Goal: Task Accomplishment & Management: Complete application form

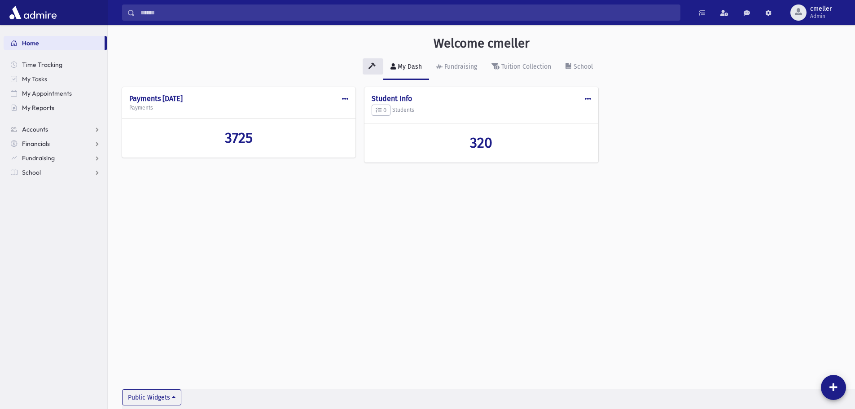
click at [19, 129] on link "Accounts" at bounding box center [56, 129] width 104 height 14
click at [30, 172] on span "Financials" at bounding box center [36, 172] width 28 height 8
click at [37, 187] on span "Accounting" at bounding box center [43, 187] width 32 height 8
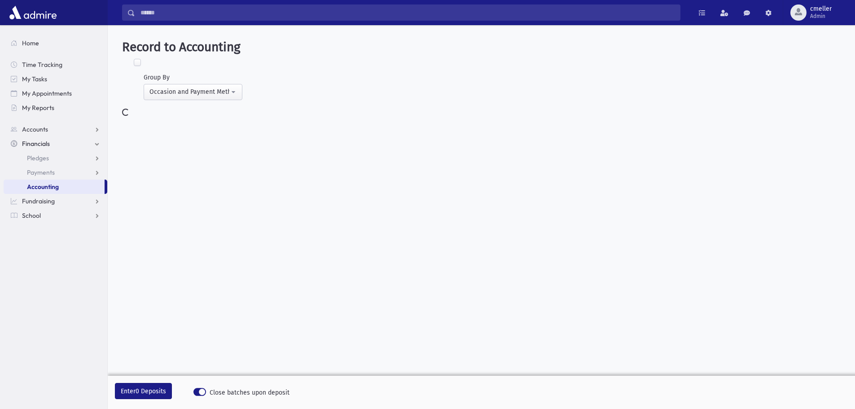
select select
select select "*"
select select
select select "*"
select select
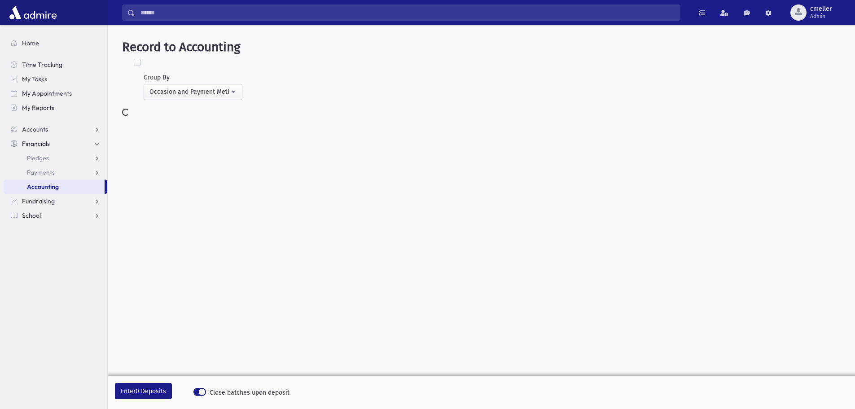
select select "*"
select select
select select "*"
select select
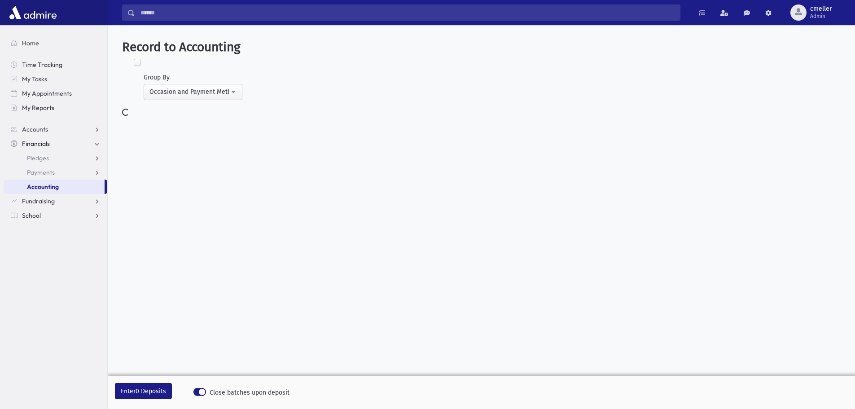
select select
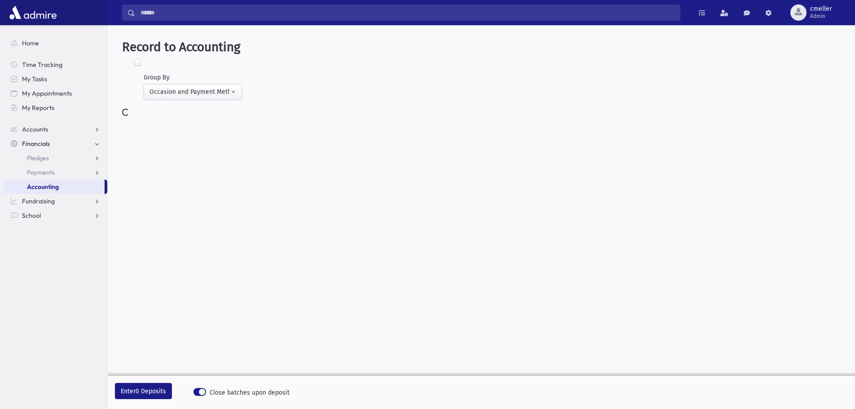
select select
select select "*"
select select
select select "*"
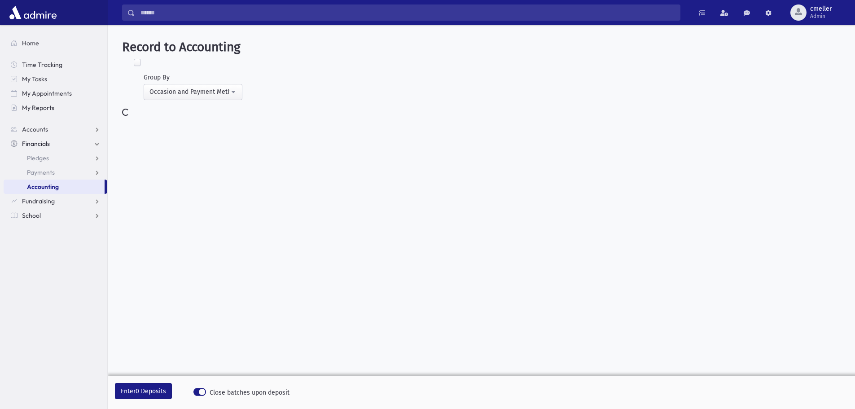
select select
select select "*"
select select
select select "*"
select select
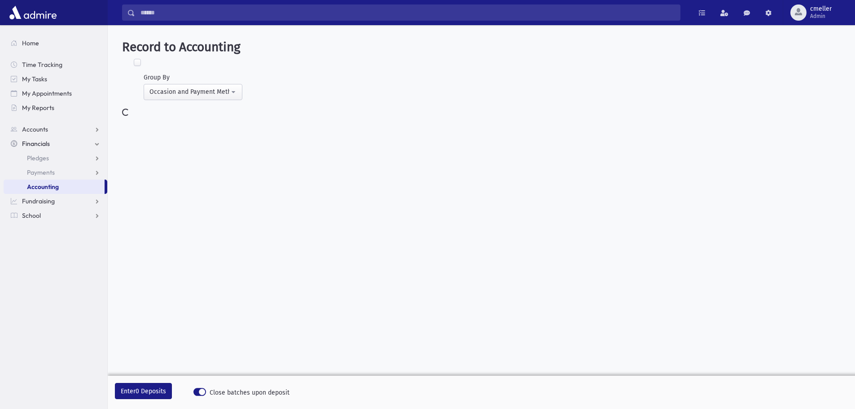
select select "*"
select select
select select "*"
select select
select select "*"
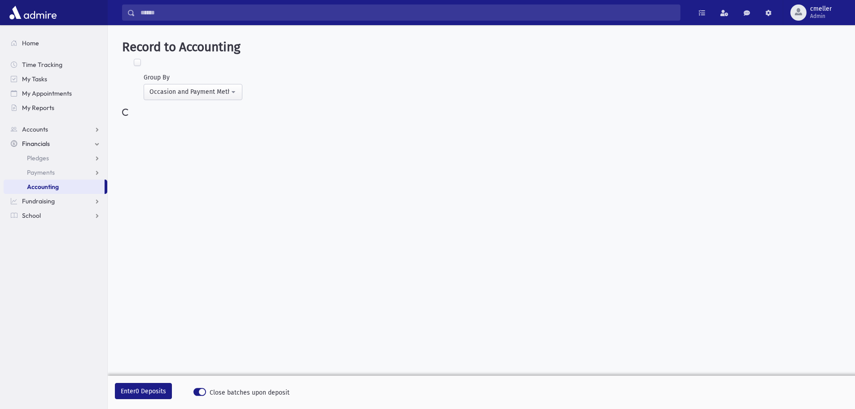
select select
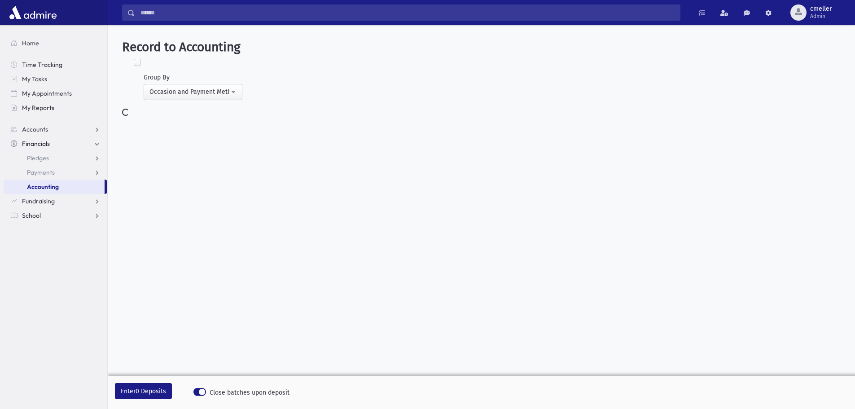
select select
select select "*"
select select
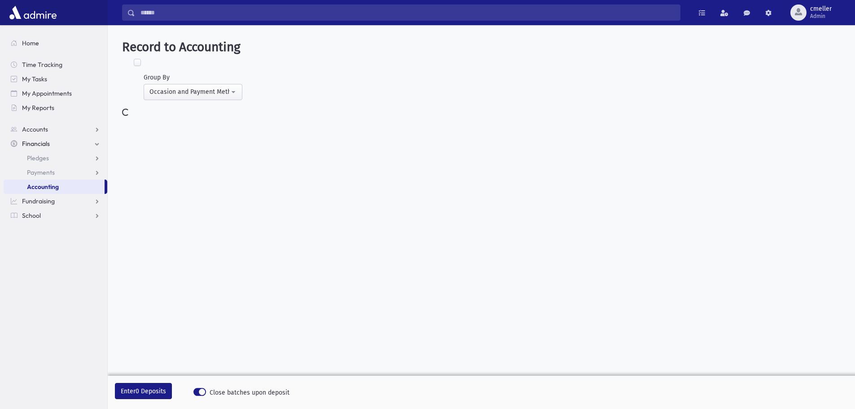
select select
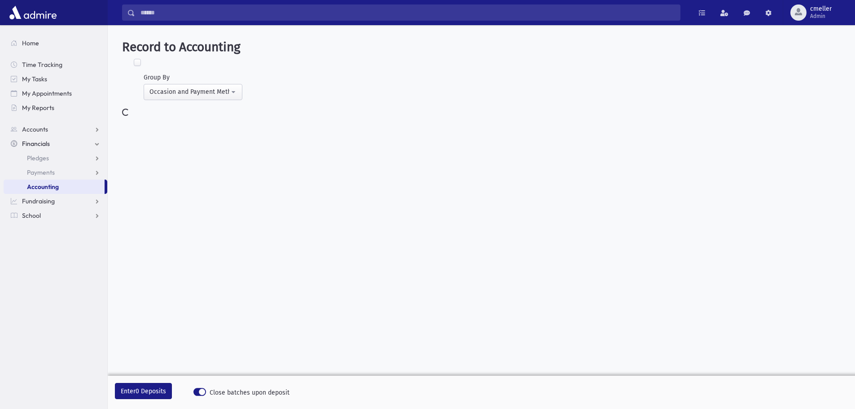
select select
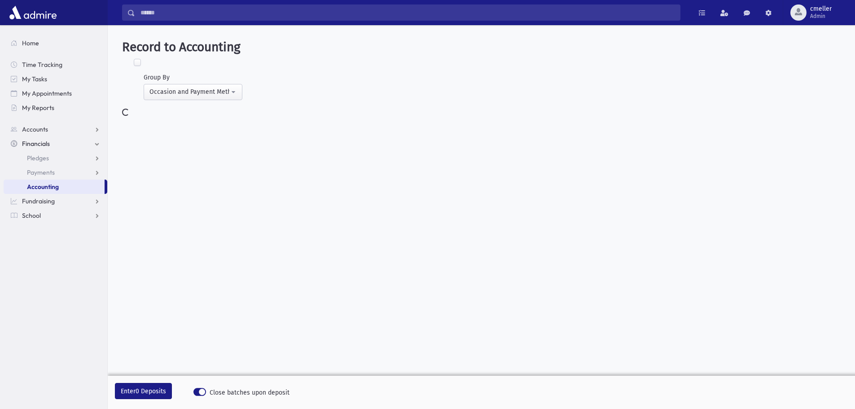
select select
